Goal: Information Seeking & Learning: Compare options

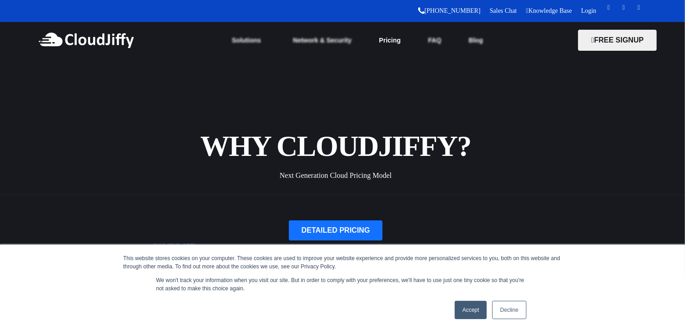
click at [393, 36] on link "Pricing" at bounding box center [389, 40] width 49 height 20
click at [474, 312] on link "Accept" at bounding box center [471, 310] width 32 height 18
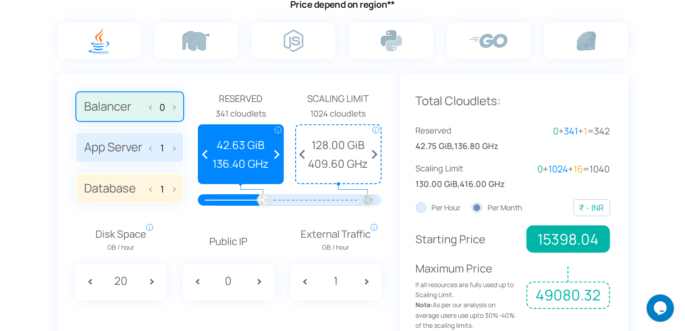
click at [112, 147] on label "App Server 1" at bounding box center [129, 147] width 109 height 31
click at [0, 0] on input "App Server 1" at bounding box center [0, 0] width 0 height 0
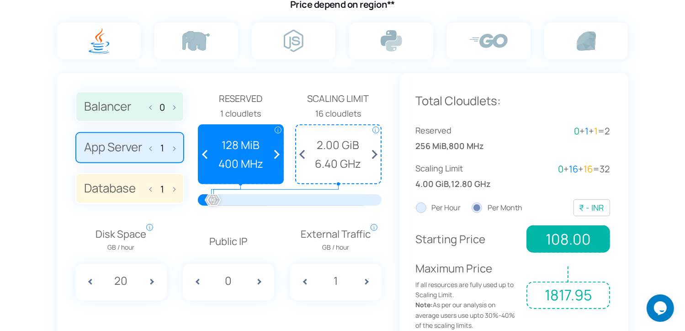
click at [241, 197] on div at bounding box center [297, 199] width 168 height 11
click at [203, 148] on span at bounding box center [207, 154] width 17 height 58
drag, startPoint x: 216, startPoint y: 198, endPoint x: 279, endPoint y: 197, distance: 63.1
click at [287, 201] on div at bounding box center [277, 201] width 20 height 20
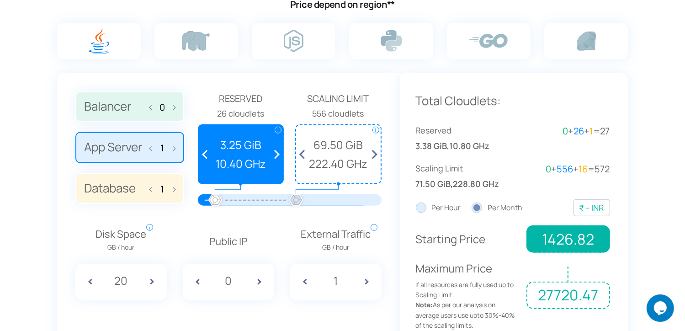
click at [215, 197] on div at bounding box center [215, 201] width 20 height 20
click at [202, 152] on span at bounding box center [207, 154] width 17 height 58
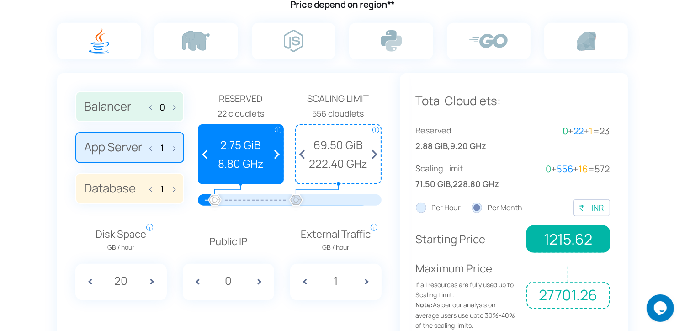
click at [202, 152] on span at bounding box center [207, 154] width 17 height 58
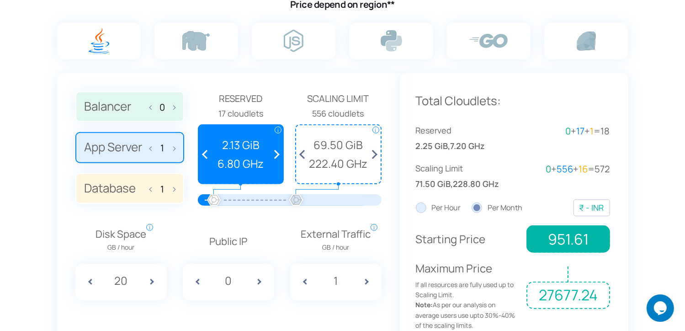
click at [202, 152] on span at bounding box center [207, 154] width 17 height 58
drag, startPoint x: 299, startPoint y: 196, endPoint x: 228, endPoint y: 197, distance: 71.3
click at [228, 197] on div at bounding box center [228, 201] width 20 height 20
drag, startPoint x: 227, startPoint y: 202, endPoint x: 222, endPoint y: 202, distance: 5.0
click at [222, 202] on div at bounding box center [222, 201] width 20 height 20
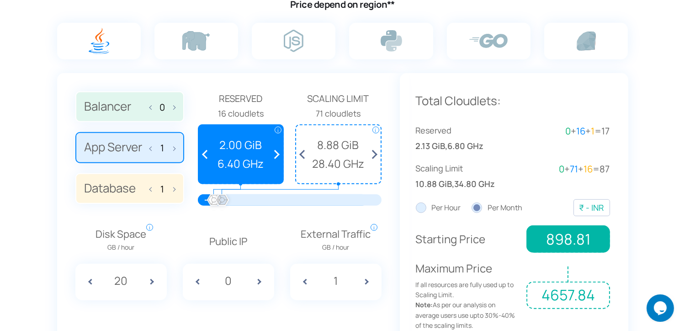
click at [300, 154] on span at bounding box center [304, 154] width 17 height 58
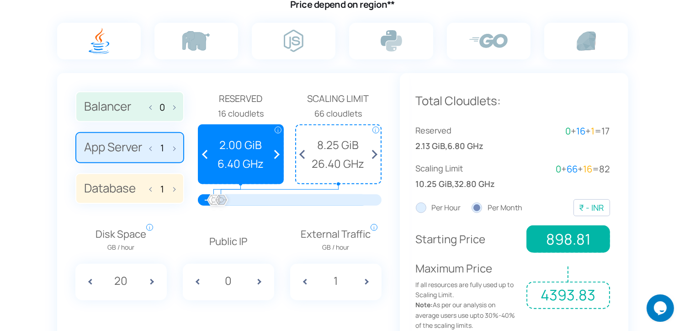
click at [300, 154] on span at bounding box center [304, 154] width 17 height 58
click at [259, 283] on span at bounding box center [262, 282] width 23 height 37
type input "1"
click at [122, 186] on label "Database 1" at bounding box center [129, 188] width 109 height 31
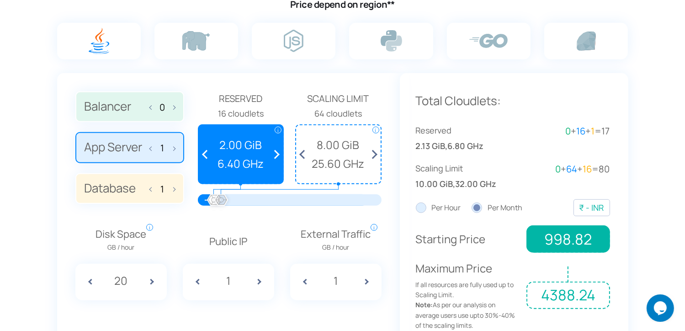
click at [0, 0] on input "Database 1" at bounding box center [0, 0] width 0 height 0
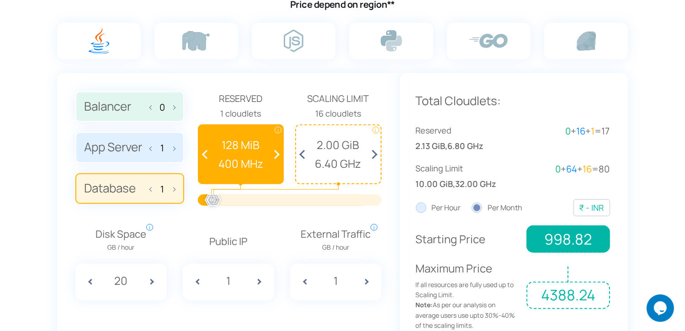
click at [280, 151] on span at bounding box center [274, 154] width 17 height 58
click at [280, 152] on span at bounding box center [274, 154] width 17 height 58
click at [279, 152] on span at bounding box center [274, 154] width 17 height 58
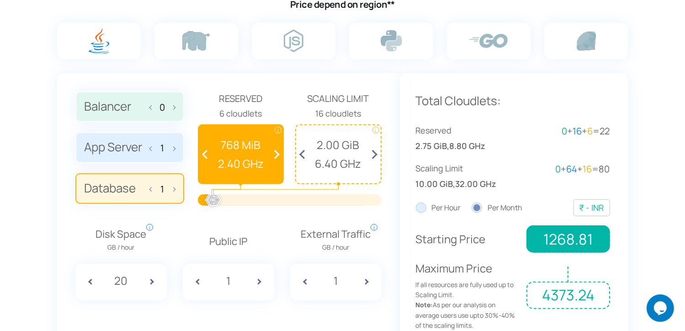
click at [279, 152] on span at bounding box center [274, 154] width 17 height 58
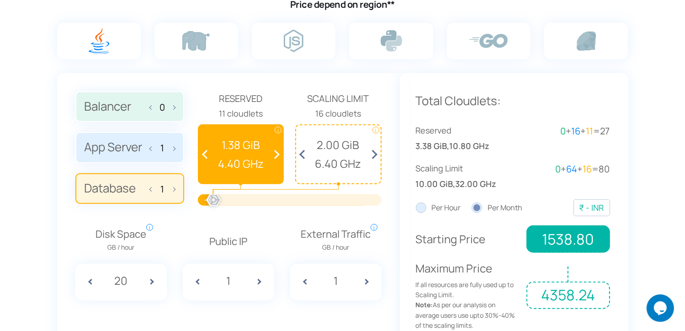
click at [279, 152] on span at bounding box center [274, 154] width 17 height 58
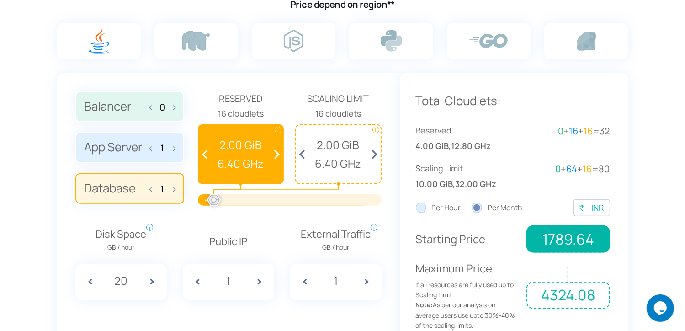
click at [376, 152] on span at bounding box center [372, 154] width 17 height 58
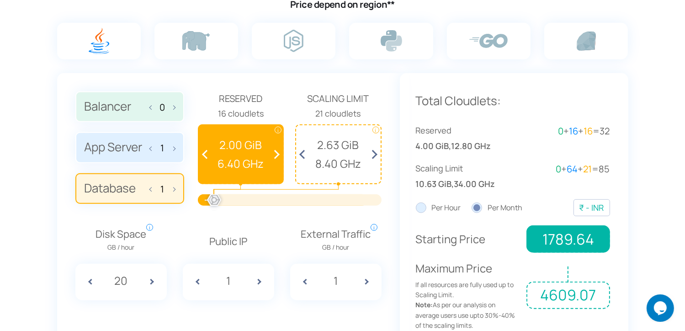
click at [376, 152] on span at bounding box center [372, 154] width 17 height 58
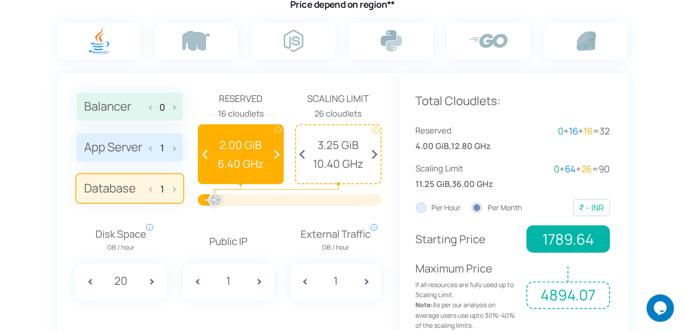
click at [376, 152] on span at bounding box center [372, 154] width 17 height 58
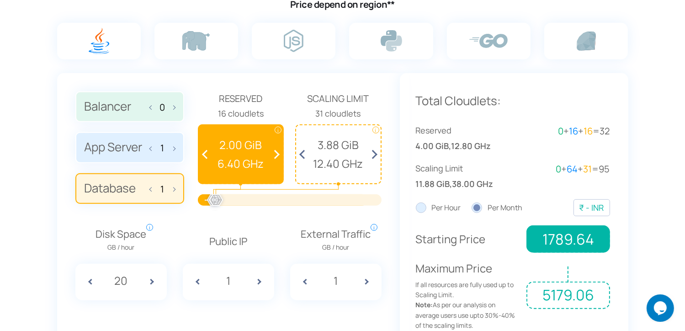
click at [376, 152] on span at bounding box center [372, 154] width 17 height 58
click at [302, 153] on span at bounding box center [304, 154] width 17 height 58
click at [127, 276] on input "20" at bounding box center [121, 280] width 34 height 17
type input "200"
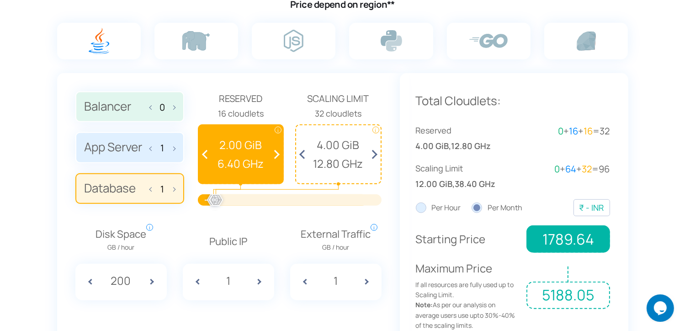
click at [43, 215] on section "Estimate Your Monthly Costs Price depend on region** 0 1 1 Reserved i i" at bounding box center [342, 149] width 685 height 463
click at [119, 142] on label "App Server 1" at bounding box center [129, 147] width 109 height 31
click at [0, 0] on input "App Server 1" at bounding box center [0, 0] width 0 height 0
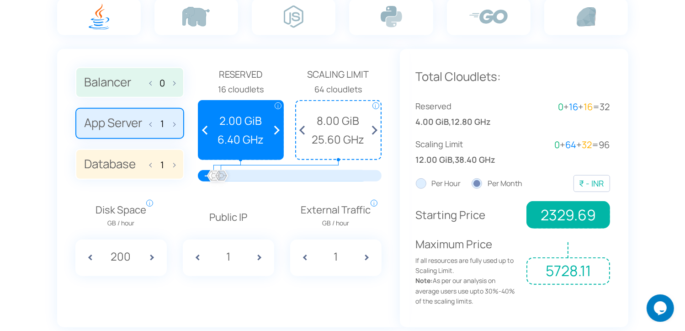
scroll to position [673, 0]
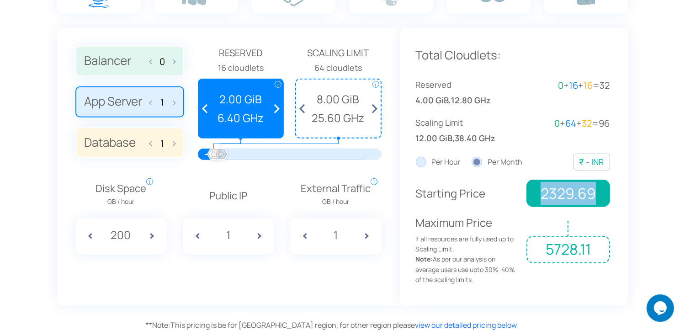
drag, startPoint x: 542, startPoint y: 195, endPoint x: 592, endPoint y: 195, distance: 50.7
click at [592, 195] on span "2329.69" at bounding box center [567, 193] width 83 height 27
drag, startPoint x: 547, startPoint y: 246, endPoint x: 591, endPoint y: 246, distance: 44.3
click at [591, 246] on span "5728.11" at bounding box center [567, 249] width 83 height 27
click at [116, 140] on label "Database 1" at bounding box center [129, 143] width 109 height 31
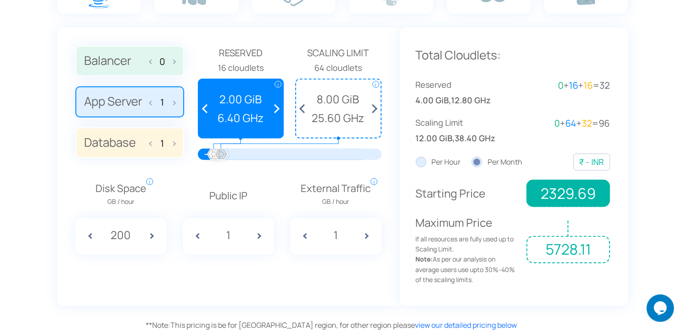
click at [0, 0] on input "Database 1" at bounding box center [0, 0] width 0 height 0
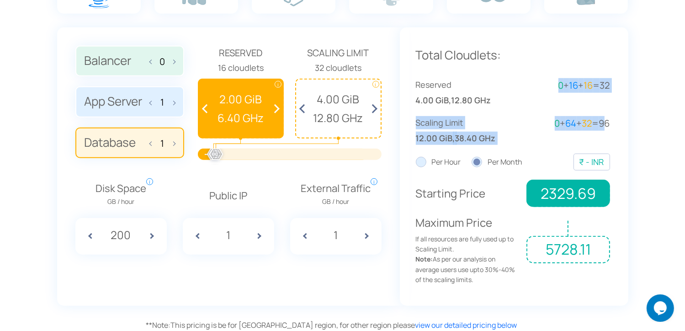
drag, startPoint x: 545, startPoint y: 84, endPoint x: 603, endPoint y: 133, distance: 75.9
click at [603, 133] on div "Reserved 4.00 GiB , 12.80 GHz 0 + 16 + 16 = 32 Scaling Limit 12.00 GiB , 38.40 …" at bounding box center [513, 111] width 194 height 66
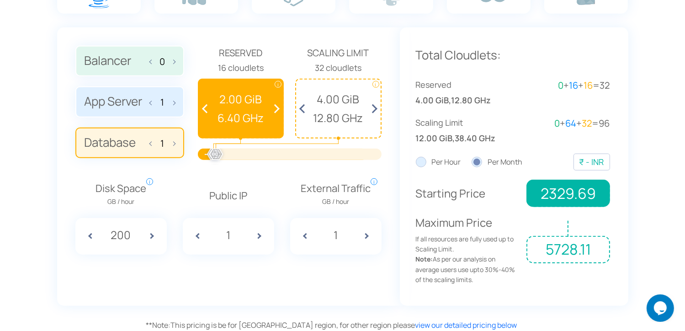
drag, startPoint x: 603, startPoint y: 133, endPoint x: 656, endPoint y: 192, distance: 80.0
click at [658, 195] on section "Estimate Your Monthly Costs Price depend on region** 0 1 1 Reserved i i" at bounding box center [342, 103] width 685 height 463
click at [175, 62] on label "Balancer 0" at bounding box center [129, 61] width 109 height 31
click at [0, 0] on input "Balancer 0" at bounding box center [0, 0] width 0 height 0
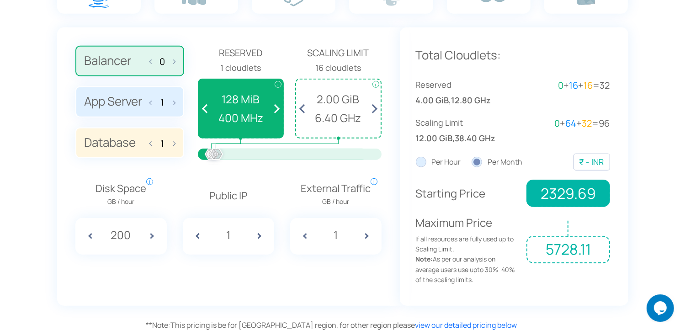
click at [119, 61] on label "Balancer 0" at bounding box center [129, 61] width 109 height 31
click at [0, 0] on input "Balancer 0" at bounding box center [0, 0] width 0 height 0
drag, startPoint x: 215, startPoint y: 153, endPoint x: 247, endPoint y: 154, distance: 32.0
click at [247, 154] on div at bounding box center [246, 155] width 20 height 20
drag, startPoint x: 211, startPoint y: 155, endPoint x: 217, endPoint y: 148, distance: 9.4
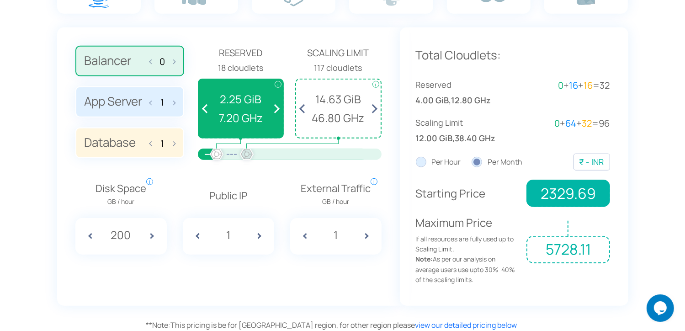
click at [217, 153] on div at bounding box center [217, 155] width 20 height 20
click at [205, 105] on span at bounding box center [207, 109] width 17 height 58
drag, startPoint x: 246, startPoint y: 152, endPoint x: 229, endPoint y: 156, distance: 18.3
click at [229, 156] on div at bounding box center [228, 155] width 20 height 20
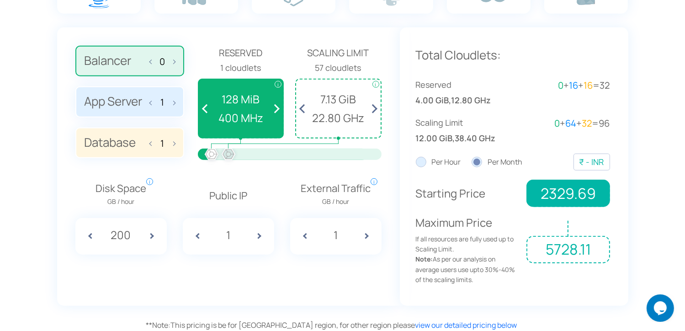
click at [377, 109] on span at bounding box center [372, 109] width 17 height 58
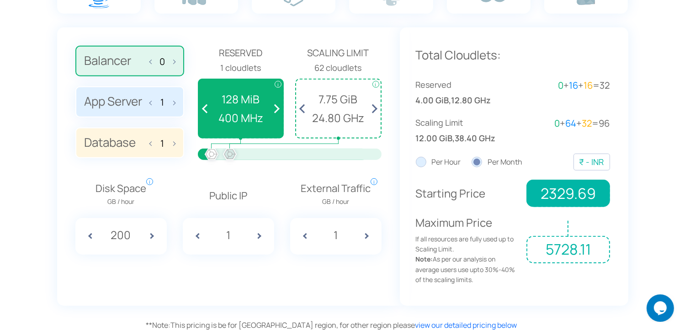
click at [377, 109] on span at bounding box center [372, 109] width 17 height 58
click at [670, 205] on section "Estimate Your Monthly Costs Price depend on region** 0 1 1 Reserved i i" at bounding box center [342, 103] width 685 height 463
click at [279, 264] on div "Balancer 0 App Server 1 Database 1 Reserved 1 cloudlets i i" at bounding box center [228, 166] width 343 height 278
click at [174, 62] on span at bounding box center [172, 60] width 6 height 19
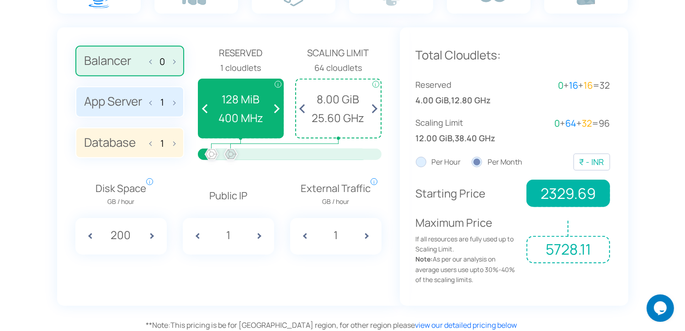
type input "1"
click at [230, 277] on div "Balancer 1 App Server 1 Database 1 Reserved 1 cloudlets i i" at bounding box center [228, 166] width 343 height 278
drag, startPoint x: 538, startPoint y: 192, endPoint x: 593, endPoint y: 192, distance: 55.3
click at [593, 192] on span "2383.69" at bounding box center [567, 193] width 83 height 27
drag, startPoint x: 539, startPoint y: 247, endPoint x: 599, endPoint y: 248, distance: 60.3
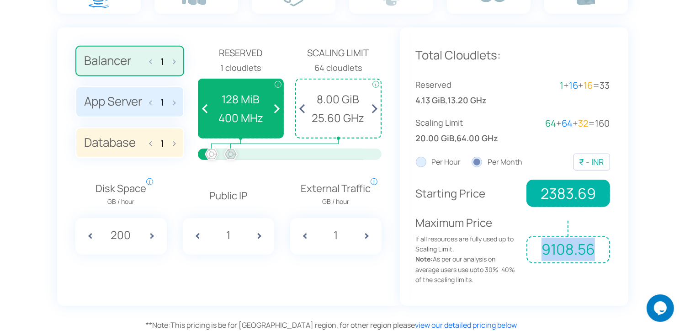
click at [599, 248] on span "9108.56" at bounding box center [567, 249] width 83 height 27
click at [366, 232] on span at bounding box center [370, 236] width 23 height 37
click at [303, 235] on span at bounding box center [301, 236] width 23 height 37
type input "1"
click at [260, 233] on span at bounding box center [262, 236] width 23 height 37
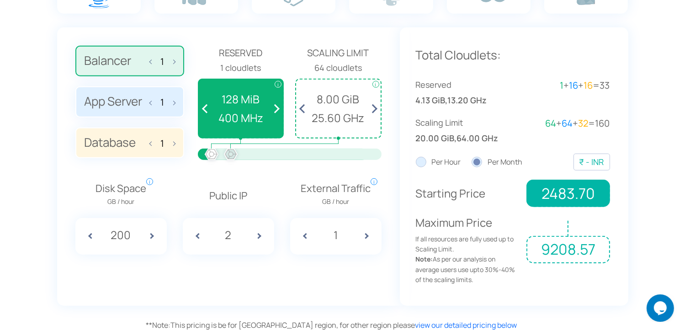
click at [199, 235] on span at bounding box center [194, 236] width 23 height 37
type input "1"
click at [133, 238] on input "200" at bounding box center [121, 234] width 34 height 17
click at [126, 145] on label "Database 1" at bounding box center [129, 143] width 109 height 31
click at [0, 0] on input "Database 1" at bounding box center [0, 0] width 0 height 0
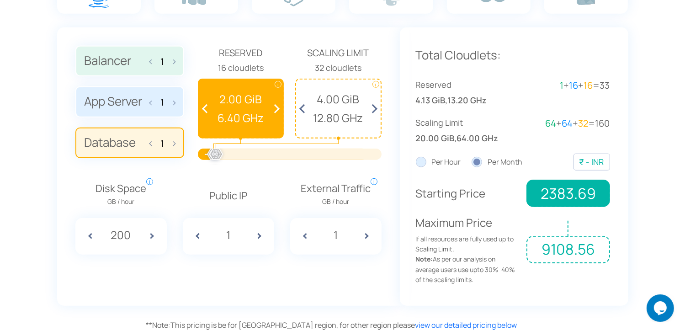
click at [153, 140] on span at bounding box center [153, 142] width 6 height 19
type input "0"
click at [135, 61] on label "Balancer 1" at bounding box center [129, 61] width 109 height 31
click at [0, 0] on input "Balancer 1" at bounding box center [0, 0] width 0 height 0
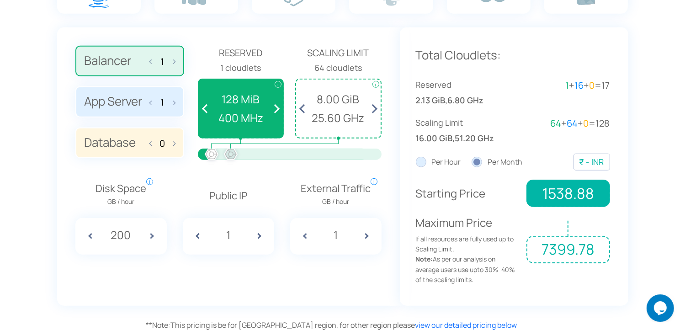
click at [150, 62] on span at bounding box center [153, 60] width 6 height 19
type input "0"
click at [304, 237] on span at bounding box center [301, 236] width 23 height 37
type input "0"
click at [258, 276] on div "Balancer 0 App Server 1 Database 0 Reserved 1 cloudlets i i" at bounding box center [228, 166] width 343 height 278
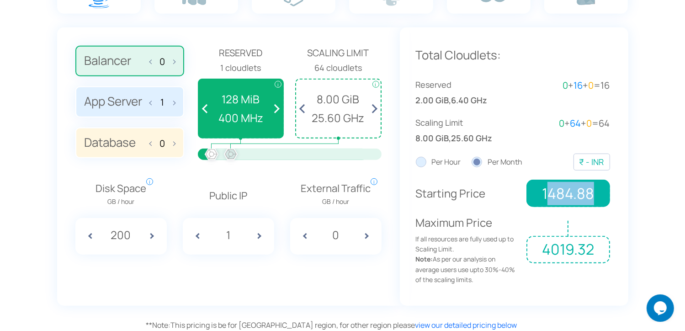
drag, startPoint x: 549, startPoint y: 193, endPoint x: 600, endPoint y: 190, distance: 50.8
click at [600, 190] on span "1484.88" at bounding box center [567, 193] width 83 height 27
drag, startPoint x: 600, startPoint y: 190, endPoint x: 539, endPoint y: 188, distance: 61.3
click at [539, 188] on span "1484.88" at bounding box center [567, 193] width 83 height 27
drag, startPoint x: 543, startPoint y: 187, endPoint x: 606, endPoint y: 188, distance: 62.6
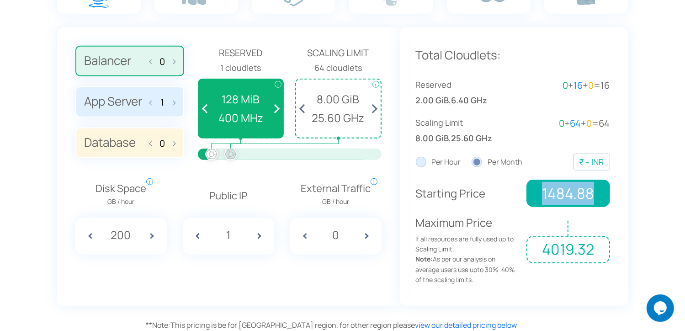
click at [606, 188] on span "1484.88" at bounding box center [567, 193] width 83 height 27
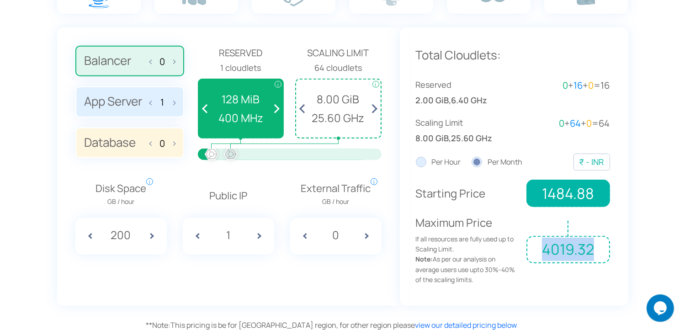
drag, startPoint x: 542, startPoint y: 246, endPoint x: 604, endPoint y: 248, distance: 62.6
click at [604, 248] on span "4019.32" at bounding box center [567, 249] width 83 height 27
click at [126, 105] on label "App Server 1" at bounding box center [129, 101] width 109 height 31
click at [0, 0] on input "App Server 1" at bounding box center [0, 0] width 0 height 0
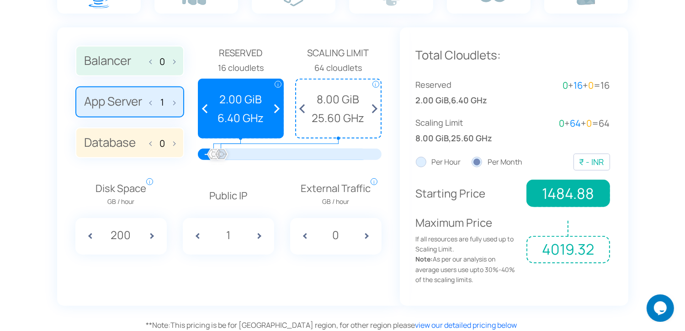
click at [132, 140] on label "Database 0" at bounding box center [129, 143] width 109 height 31
click at [0, 0] on input "Database 0" at bounding box center [0, 0] width 0 height 0
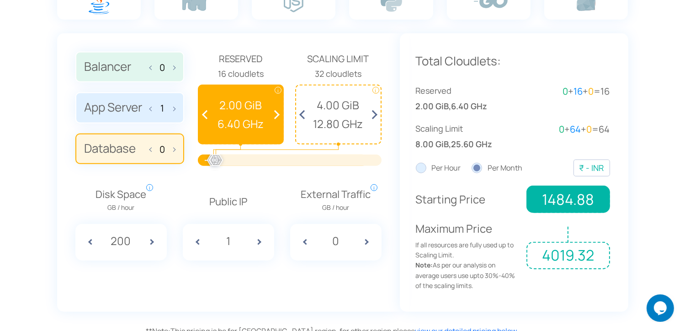
scroll to position [627, 0]
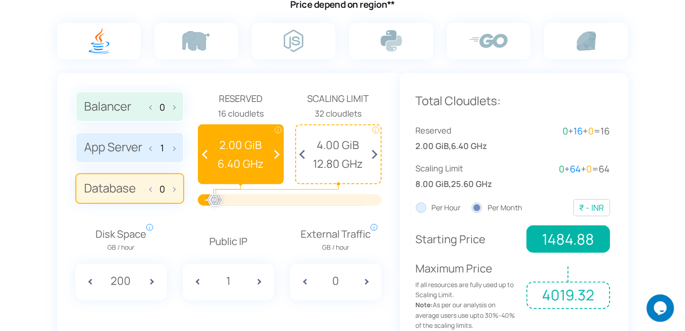
click at [174, 188] on span at bounding box center [172, 188] width 6 height 19
click at [206, 154] on span at bounding box center [207, 154] width 17 height 58
click at [276, 154] on span at bounding box center [274, 154] width 17 height 58
click at [153, 188] on span at bounding box center [153, 188] width 6 height 19
click at [176, 186] on label "Database 0" at bounding box center [129, 188] width 109 height 31
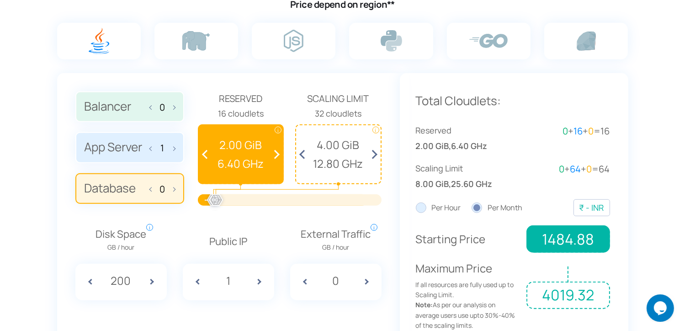
click at [0, 0] on input "Database 0" at bounding box center [0, 0] width 0 height 0
click at [175, 187] on label "Database 0" at bounding box center [129, 188] width 109 height 31
click at [0, 0] on input "Database 0" at bounding box center [0, 0] width 0 height 0
click at [169, 187] on span at bounding box center [172, 188] width 6 height 19
type input "1"
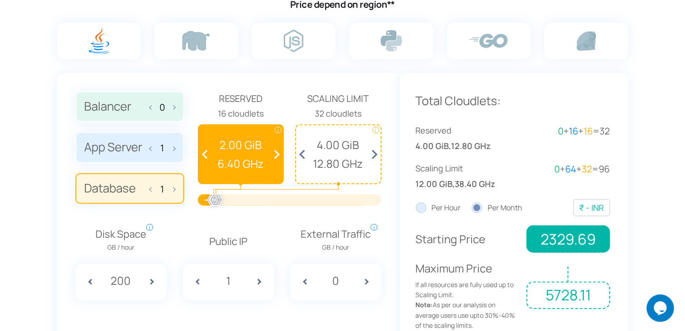
click at [204, 152] on span at bounding box center [207, 154] width 17 height 58
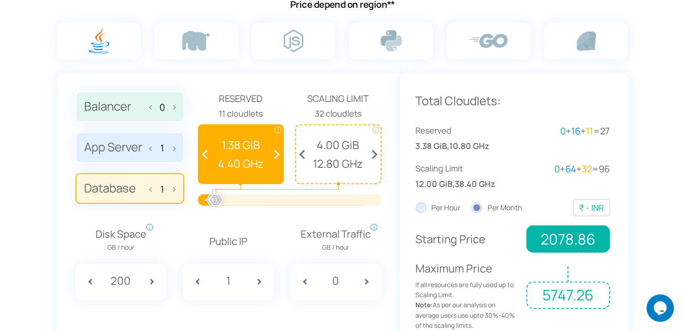
click at [204, 152] on span at bounding box center [207, 154] width 17 height 58
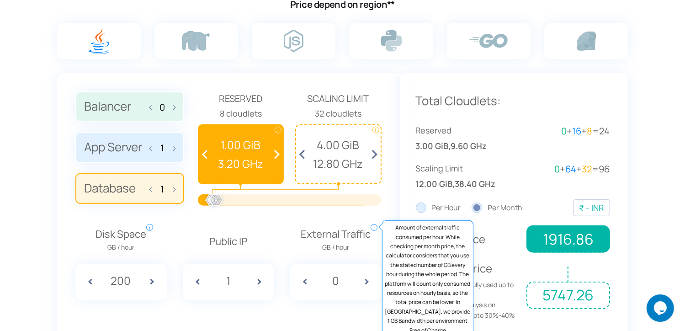
click at [374, 227] on span "i" at bounding box center [374, 227] width 7 height 7
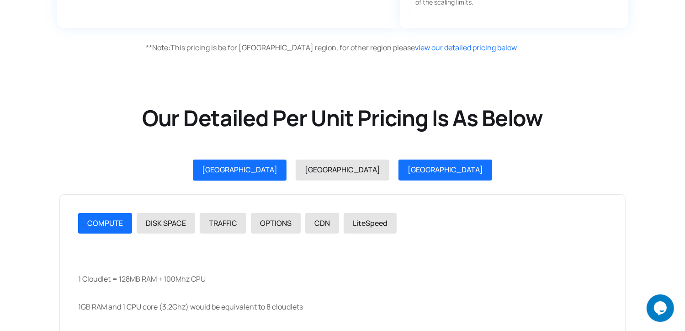
scroll to position [947, 0]
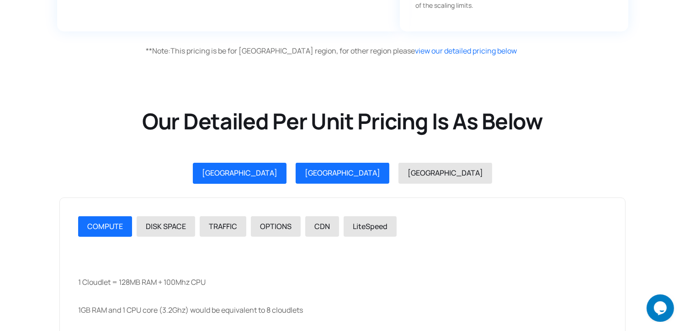
click at [332, 169] on span "[GEOGRAPHIC_DATA]" at bounding box center [342, 173] width 75 height 10
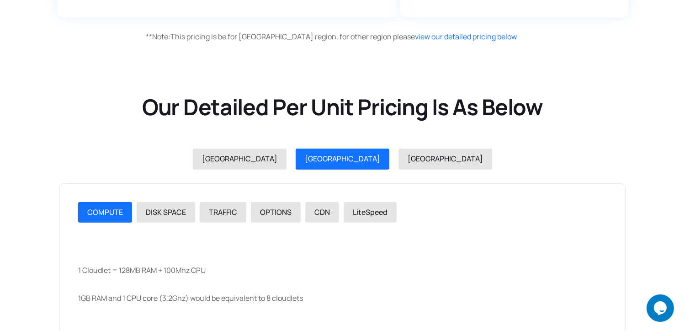
scroll to position [993, 0]
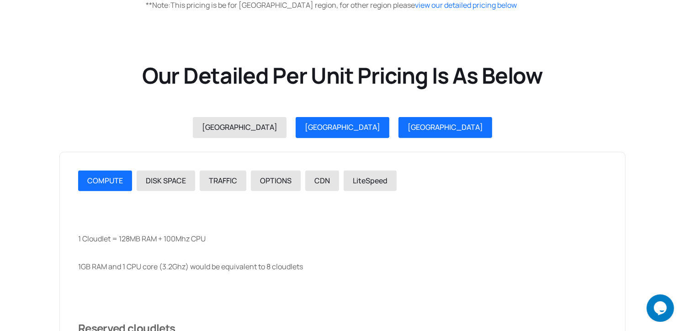
click at [408, 127] on span "[GEOGRAPHIC_DATA]" at bounding box center [445, 127] width 75 height 10
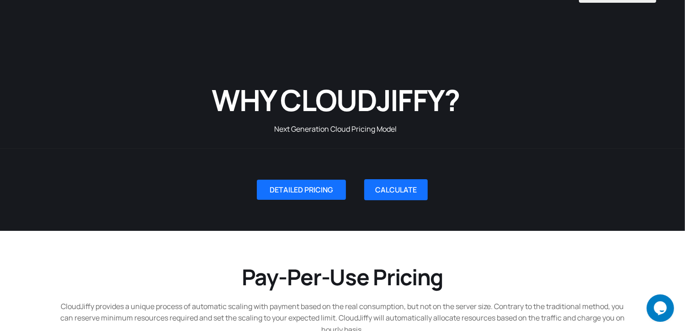
scroll to position [0, 0]
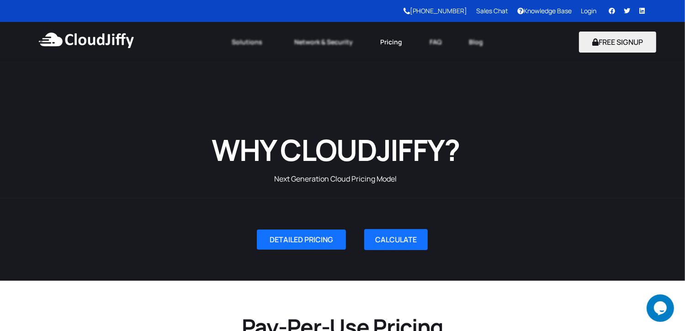
click at [382, 41] on link "Pricing" at bounding box center [391, 42] width 49 height 20
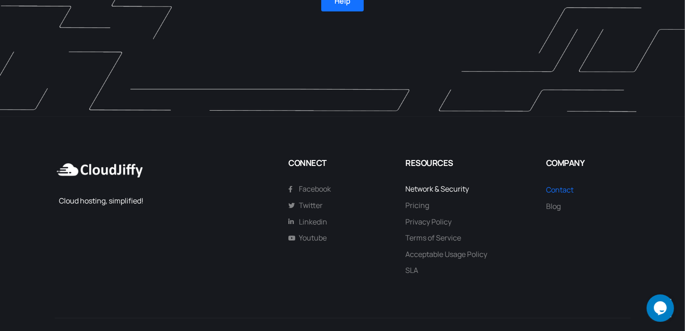
scroll to position [2464, 0]
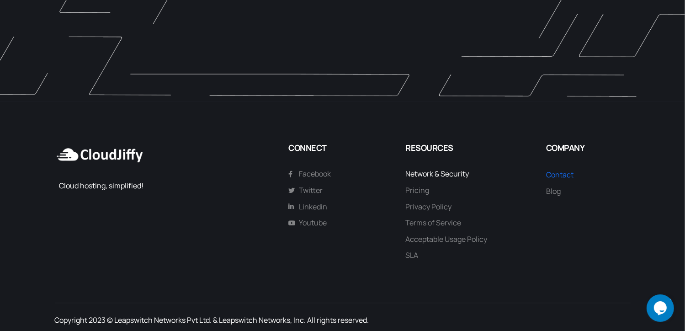
click at [438, 169] on span "Network & Security" at bounding box center [438, 174] width 64 height 12
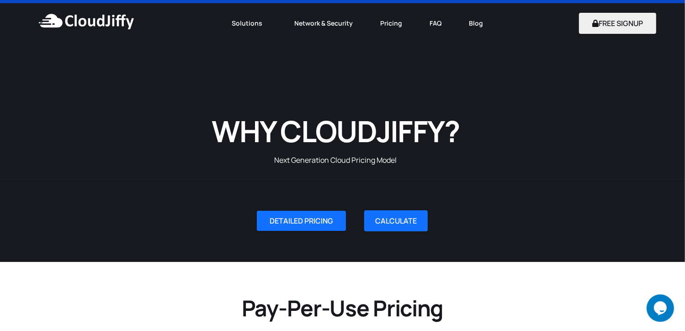
scroll to position [0, 0]
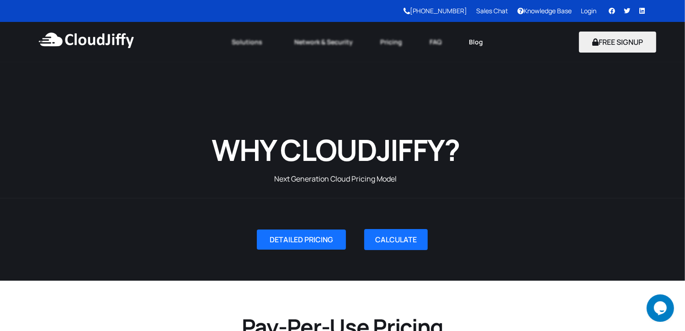
click at [475, 44] on link "Blog" at bounding box center [476, 42] width 42 height 20
click at [487, 9] on link "Sales Chat" at bounding box center [492, 10] width 32 height 9
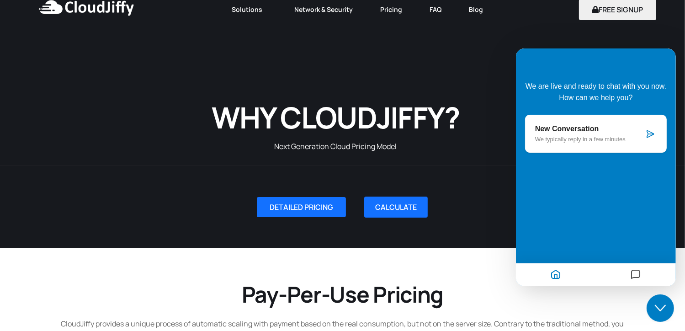
scroll to position [46, 0]
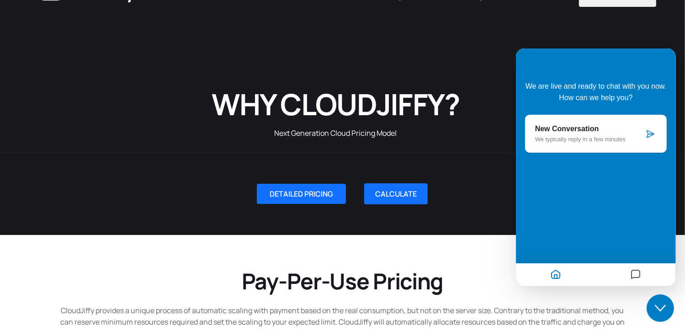
click at [659, 302] on icon "Close Chat This icon closes the chat window." at bounding box center [659, 307] width 11 height 11
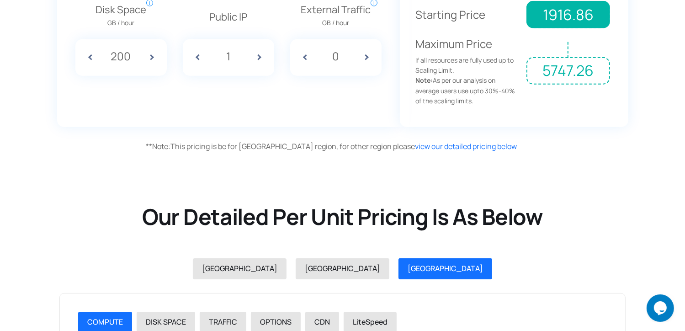
scroll to position [868, 0]
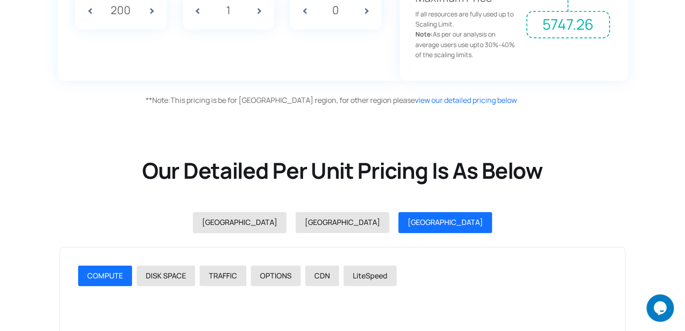
scroll to position [914, 0]
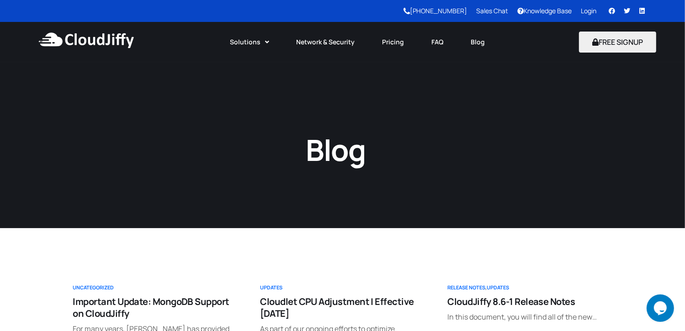
click at [128, 37] on img at bounding box center [86, 40] width 99 height 27
